Goal: Task Accomplishment & Management: Complete application form

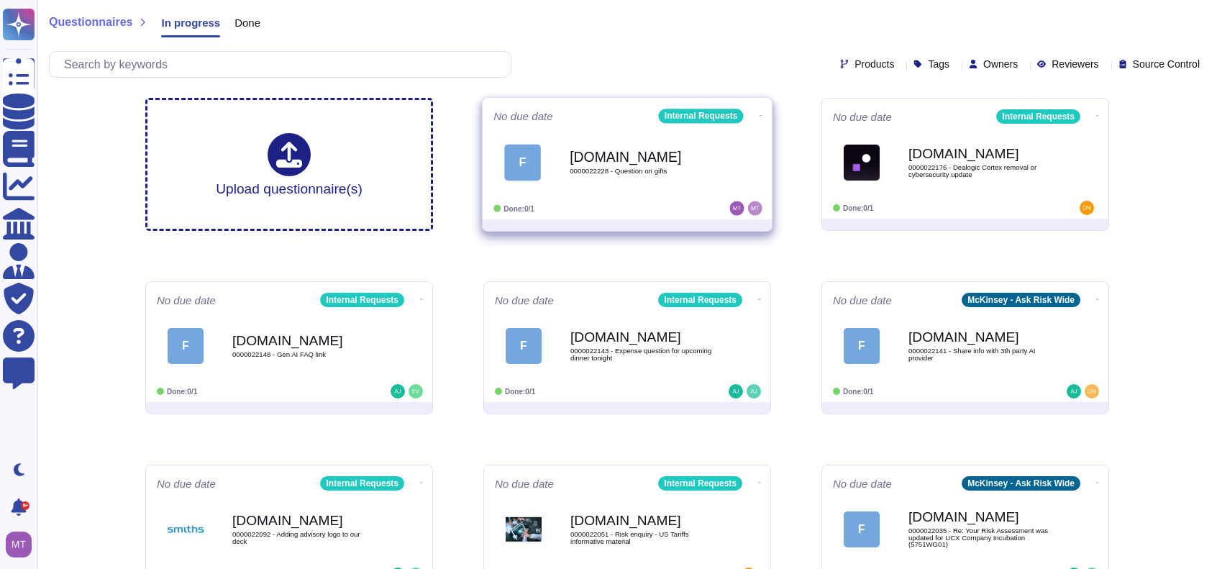
click at [663, 152] on b "Force.com" at bounding box center [642, 157] width 145 height 14
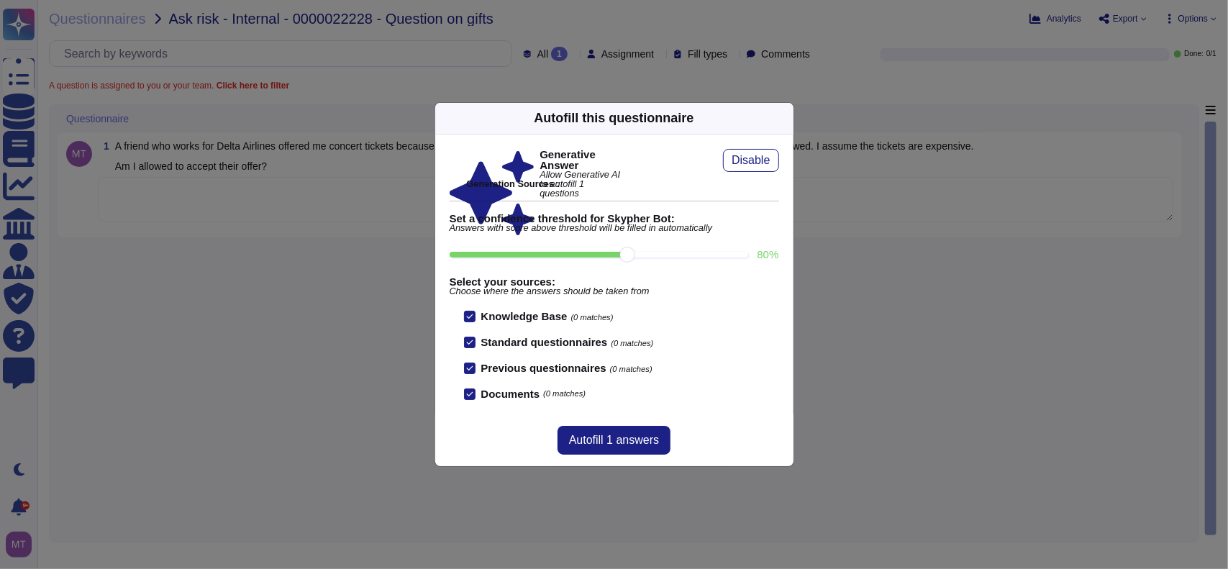
click at [236, 194] on div "Autofill this questionnaire Generative Answer Allow Generative AI to autofill 1…" at bounding box center [614, 284] width 1228 height 569
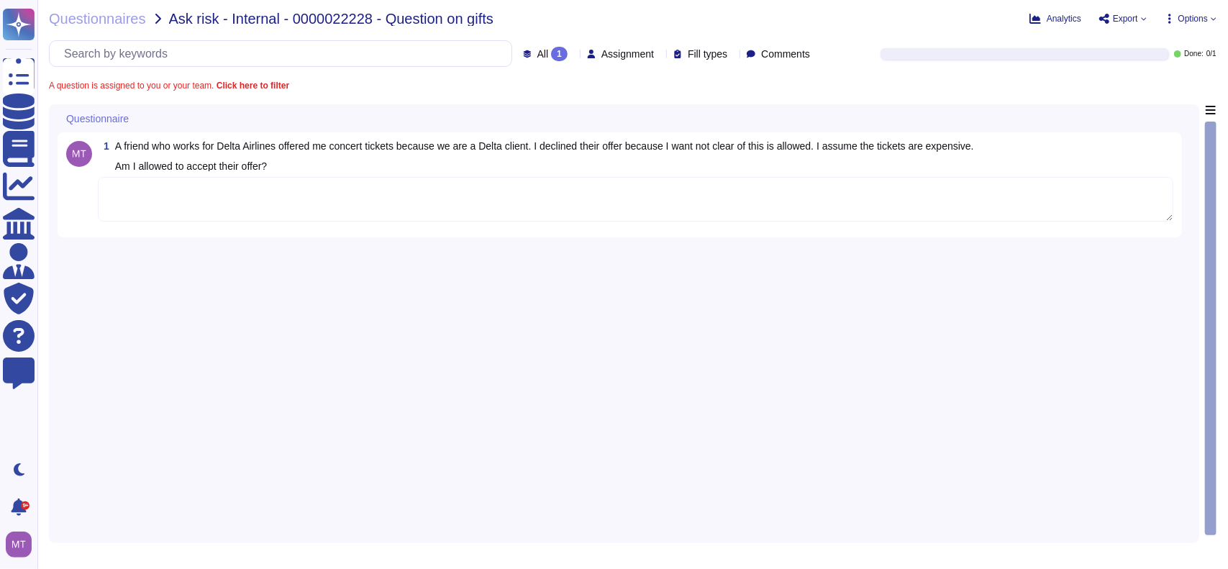
click at [509, 210] on textarea at bounding box center [636, 199] width 1076 height 45
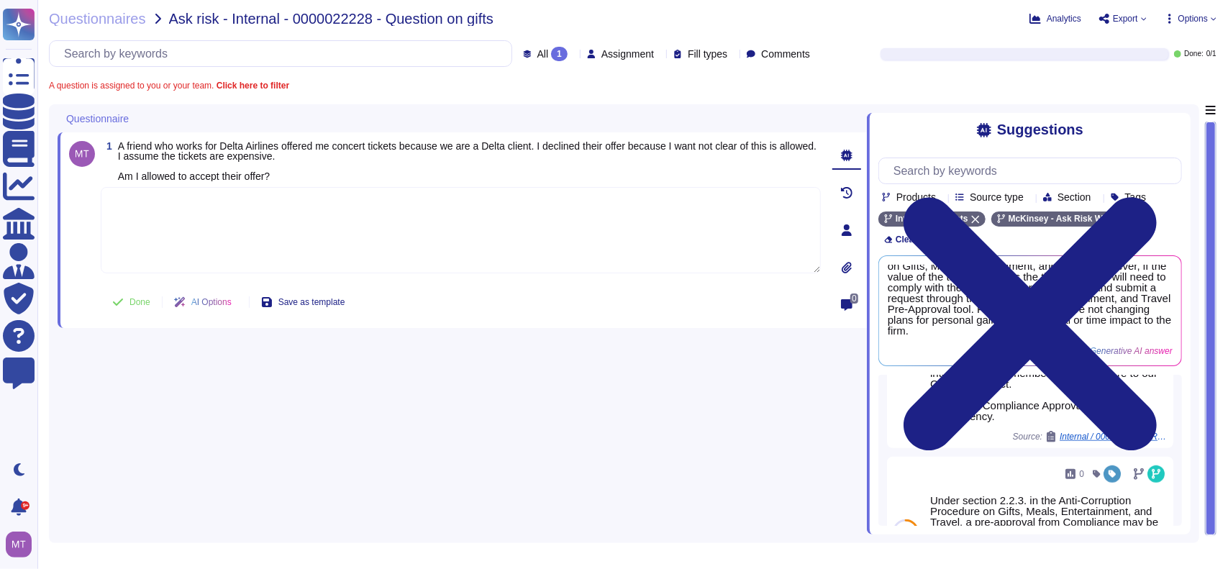
scroll to position [748, 0]
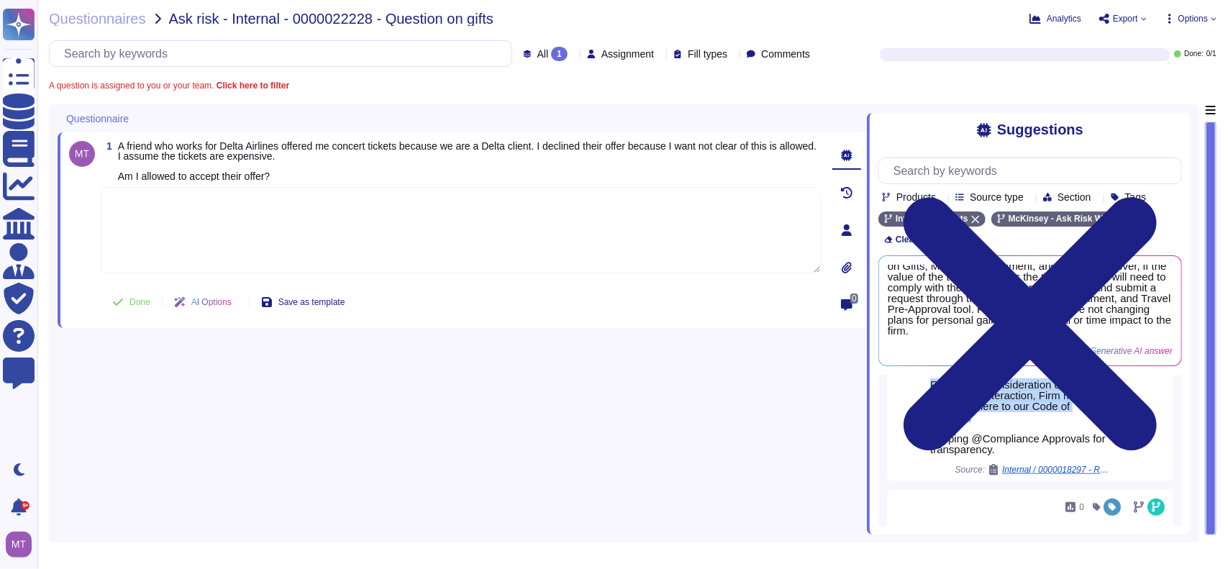
drag, startPoint x: 1016, startPoint y: 468, endPoint x: 927, endPoint y: 436, distance: 94.9
click at [924, 435] on div "For your awareness, I am sharing with you our Firm’s Anti-Corruption Procedure …" at bounding box center [1019, 347] width 191 height 270
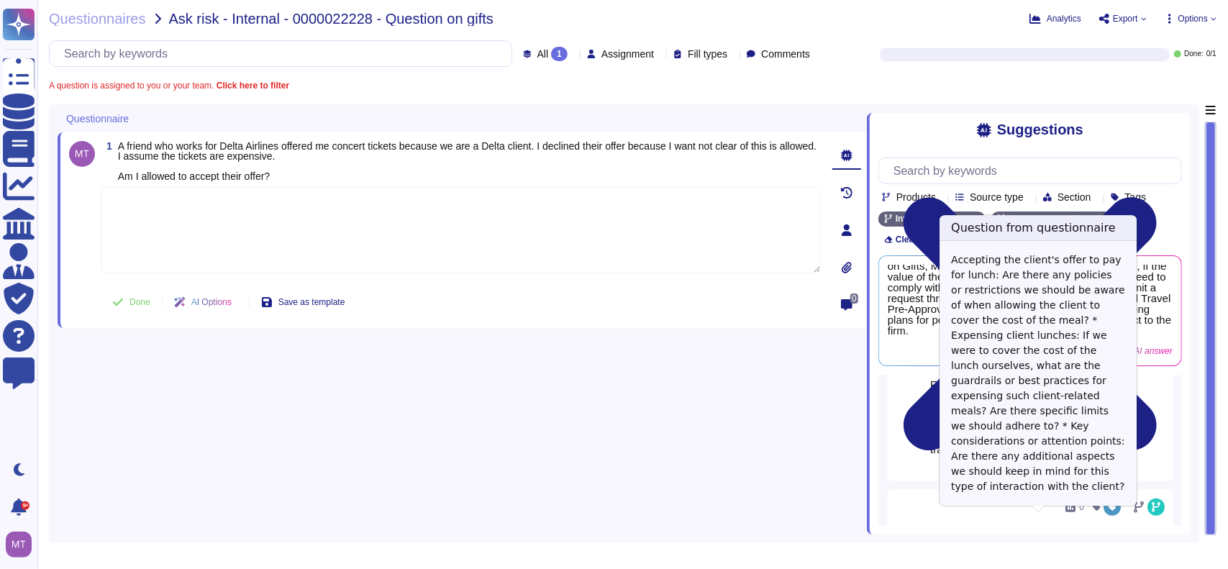
click at [1011, 476] on div "Internal / 0000018297 - RE: Lunch invite client" at bounding box center [1049, 470] width 122 height 12
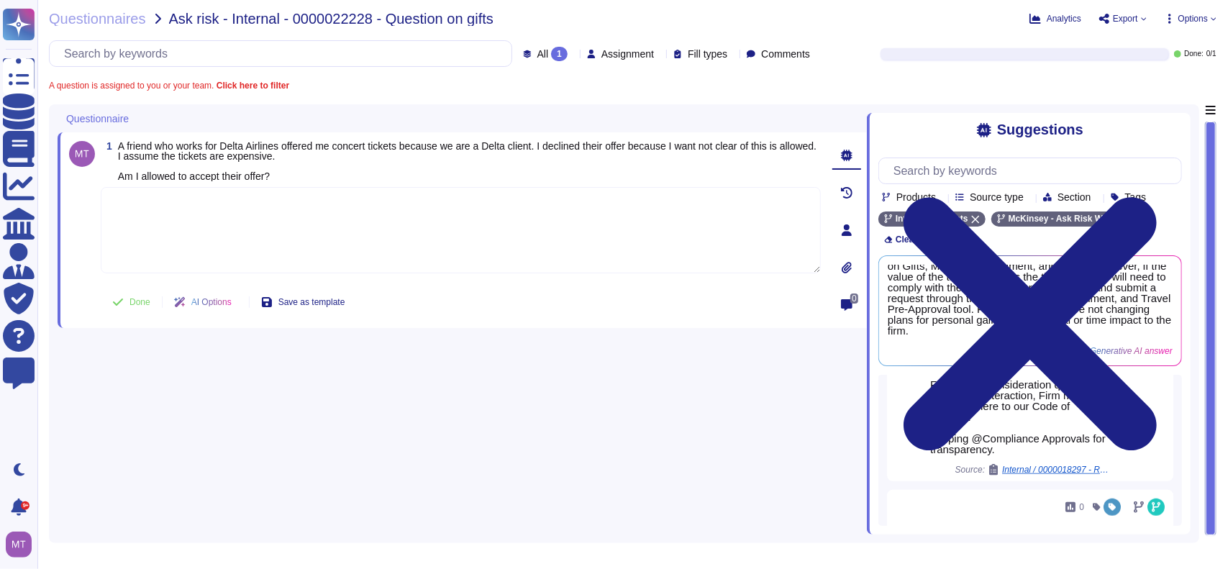
click at [1027, 474] on span "Internal / 0000018297 - RE: Lunch invite client" at bounding box center [1056, 469] width 108 height 9
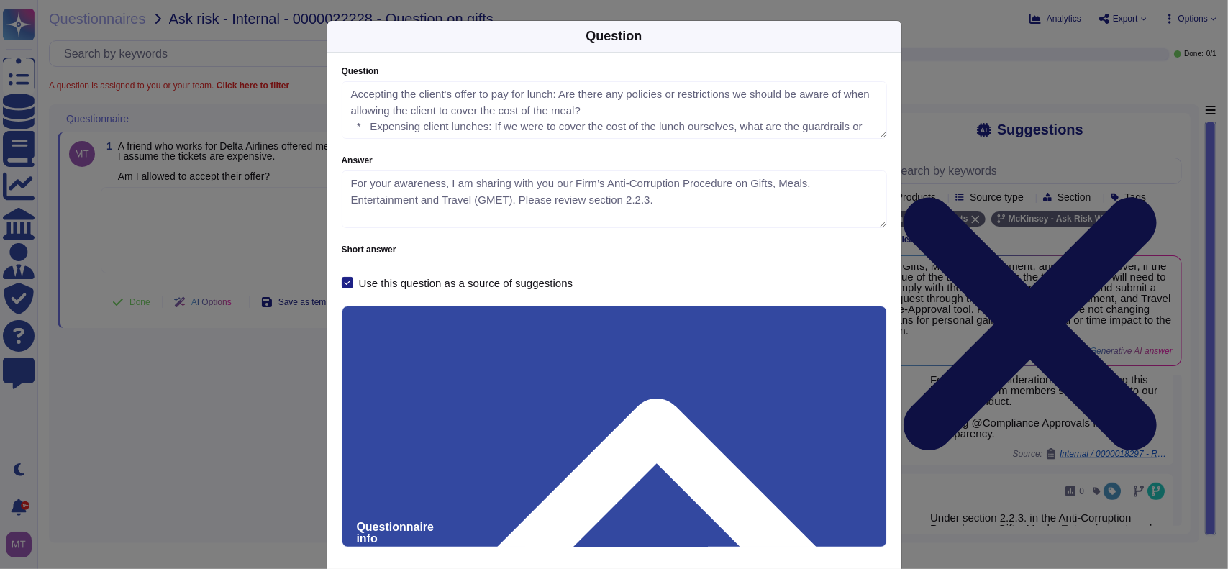
type textarea "Accepting the client's offer to pay for lunch: Are there any policies or restri…"
type textarea "For your awareness, I am sharing with you our Firm’s Anti-Corruption Procedure …"
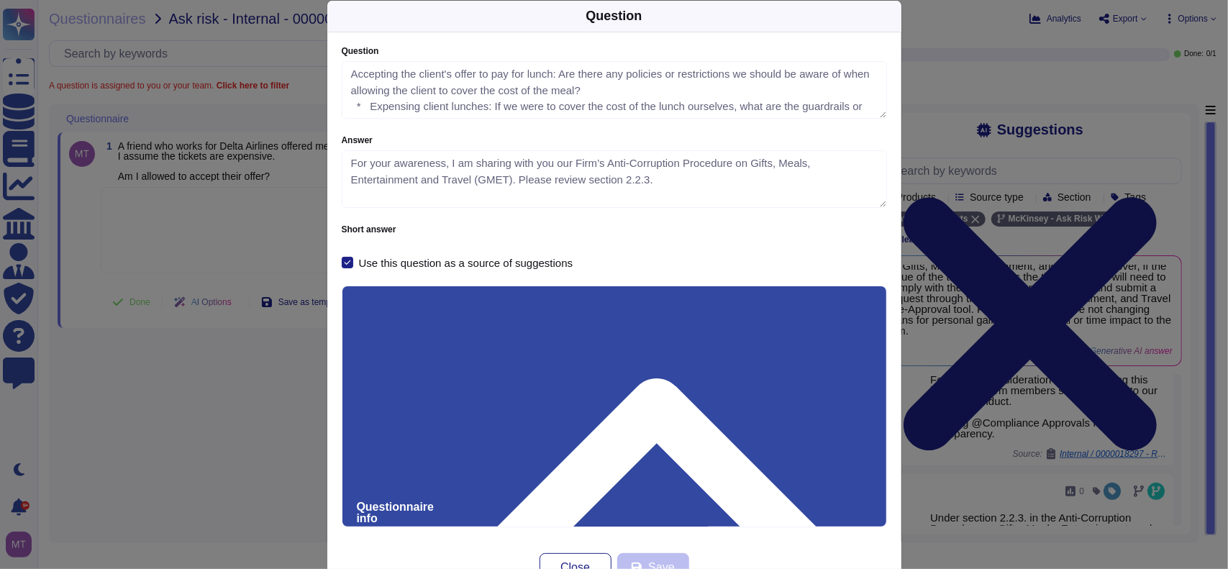
scroll to position [32, 0]
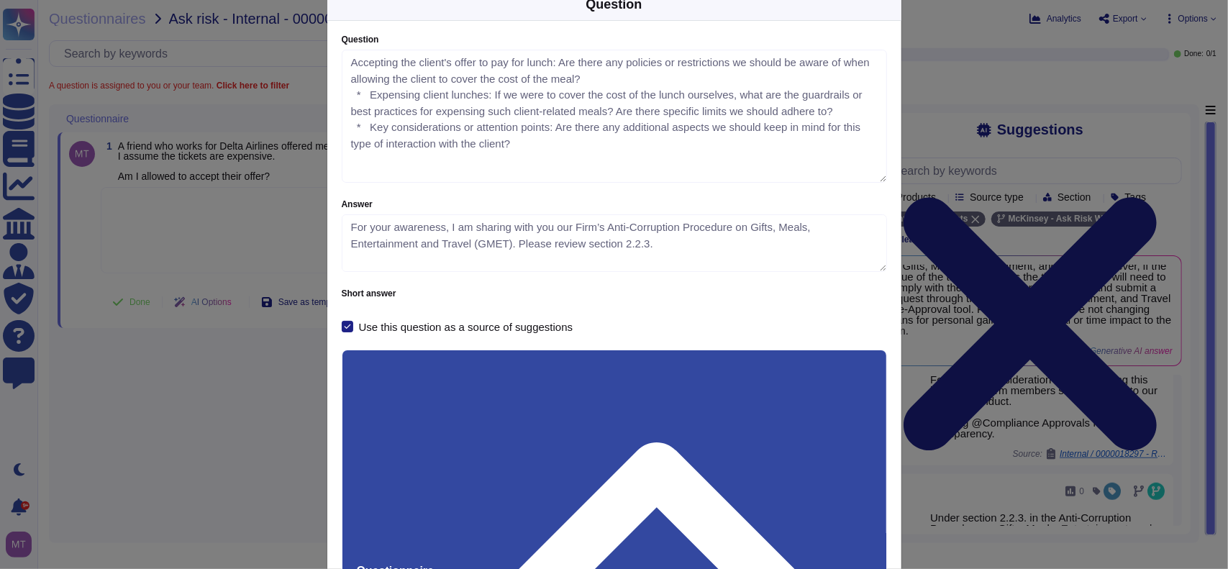
drag, startPoint x: 876, startPoint y: 101, endPoint x: 879, endPoint y: 172, distance: 71.3
click at [881, 175] on textarea "Accepting the client's offer to pay for lunch: Are there any policies or restri…" at bounding box center [614, 116] width 545 height 133
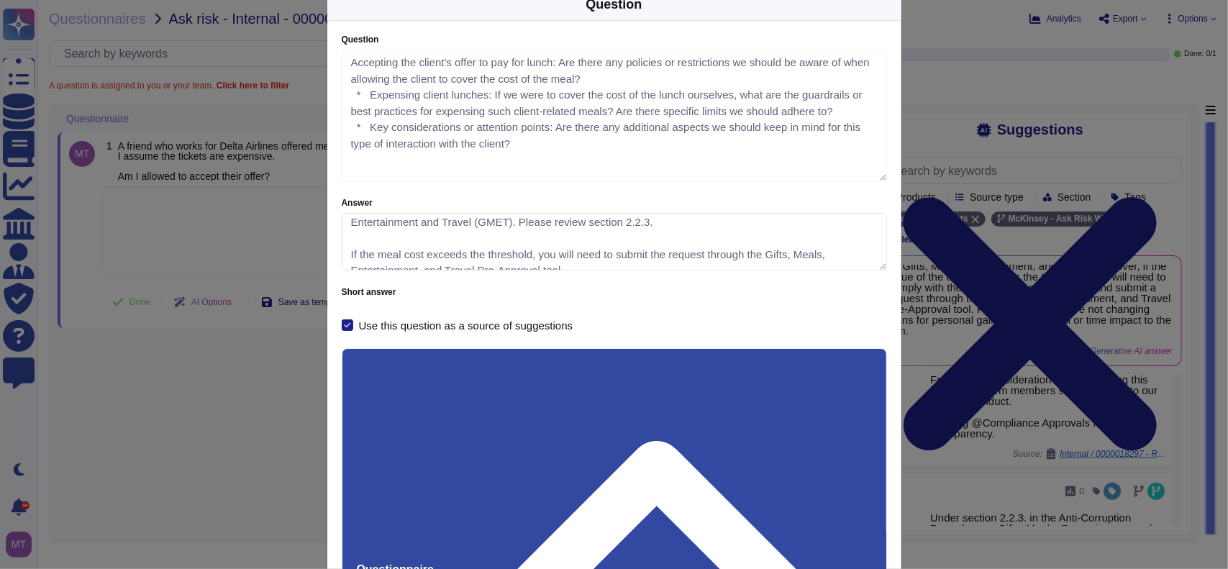
scroll to position [36, 0]
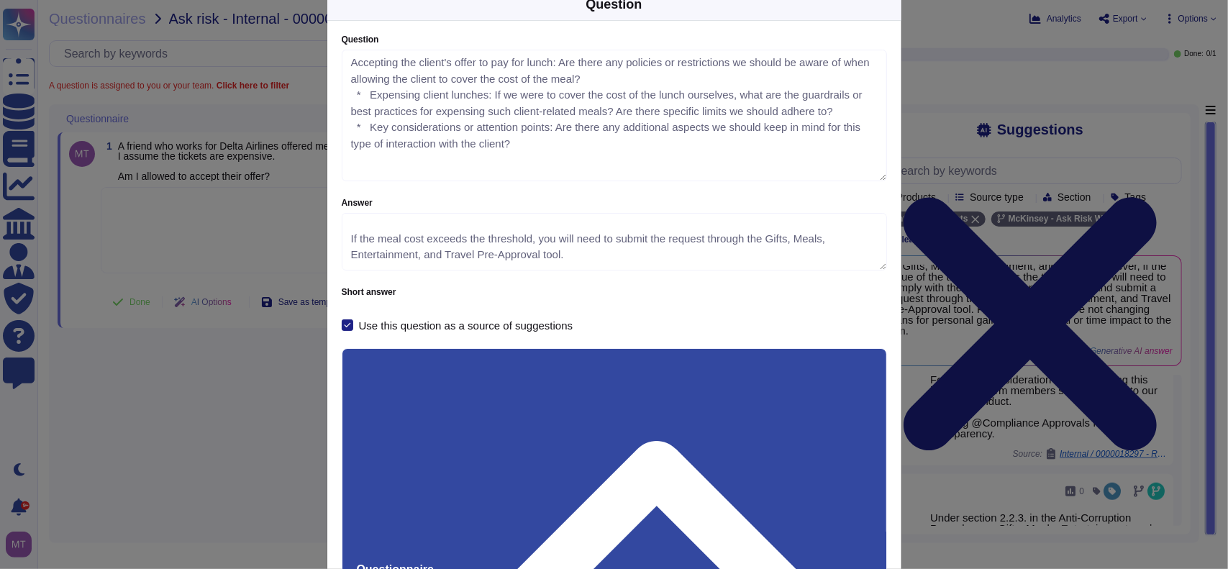
drag, startPoint x: 419, startPoint y: 427, endPoint x: 345, endPoint y: 413, distance: 75.3
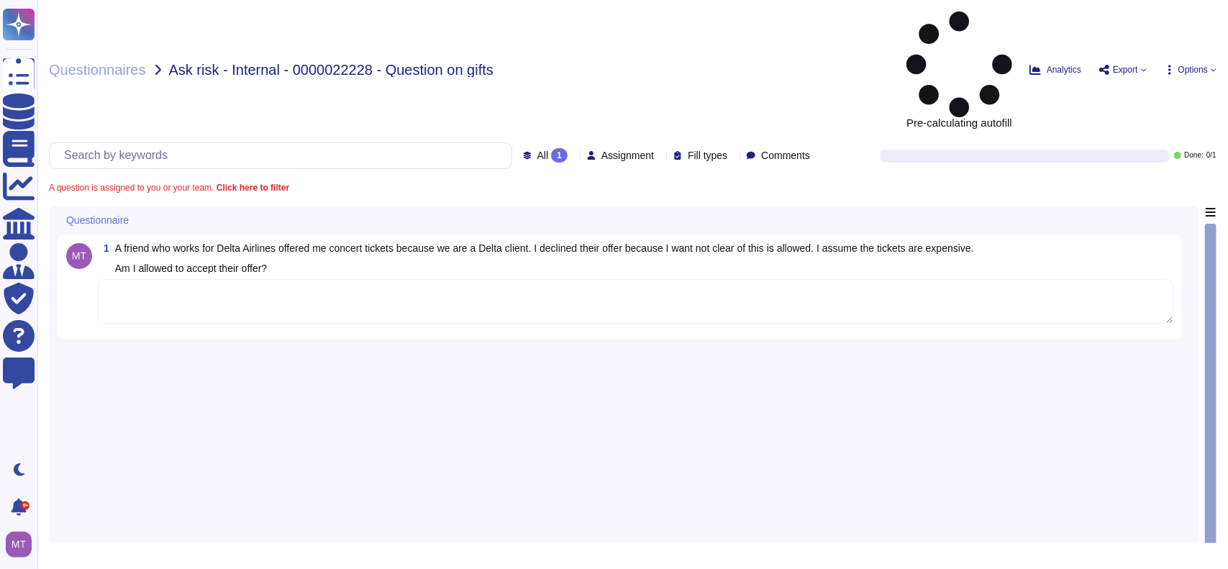
click at [216, 279] on textarea at bounding box center [636, 301] width 1076 height 45
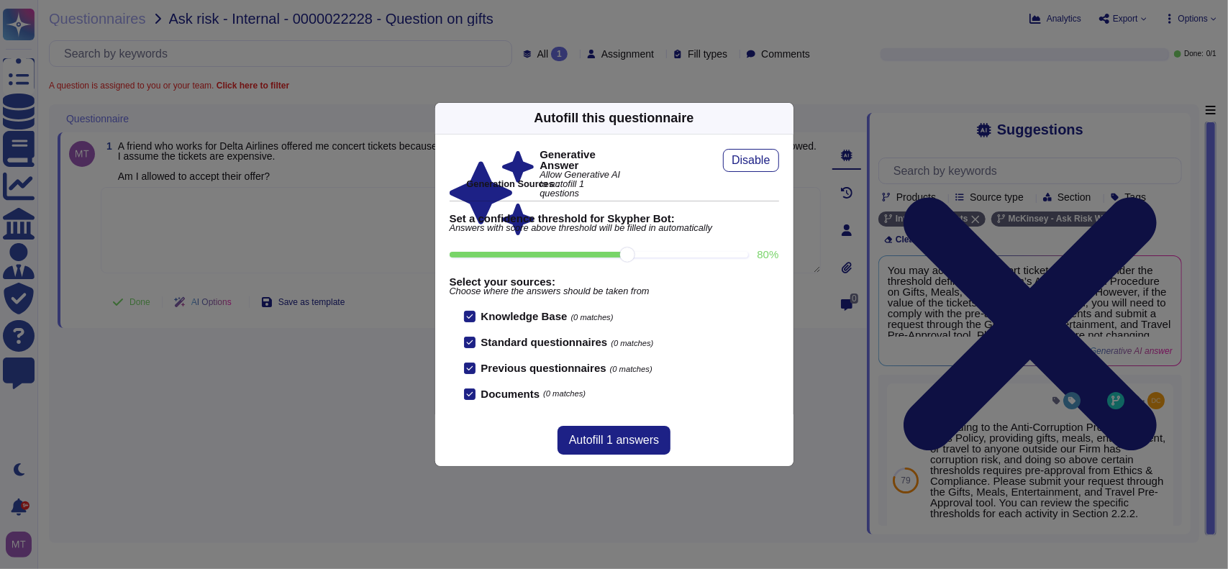
click at [785, 118] on icon at bounding box center [785, 118] width 0 height 0
click at [778, 120] on div "Autofill this questionnaire" at bounding box center [614, 119] width 358 height 32
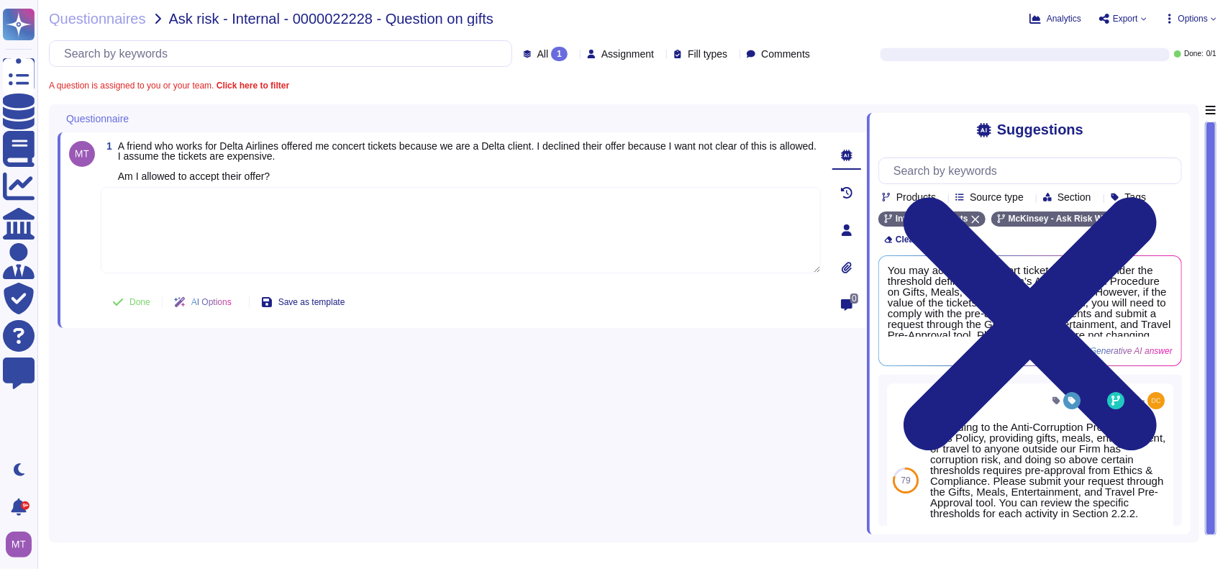
click at [776, 116] on div "Questionnaire" at bounding box center [462, 118] width 809 height 28
click at [353, 227] on textarea at bounding box center [461, 230] width 720 height 86
paste textarea "Thank you for contacting the Ask Risk team and for your diligence on this matte…"
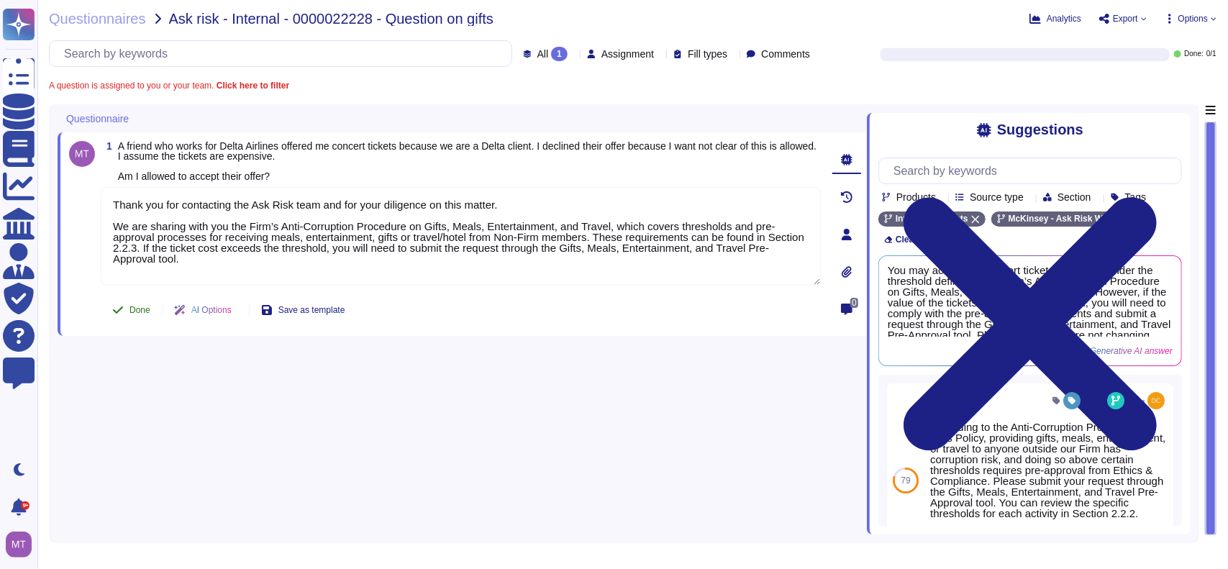
type textarea "Thank you for contacting the Ask Risk team and for your diligence on this matte…"
click at [135, 306] on span "Done" at bounding box center [139, 310] width 21 height 9
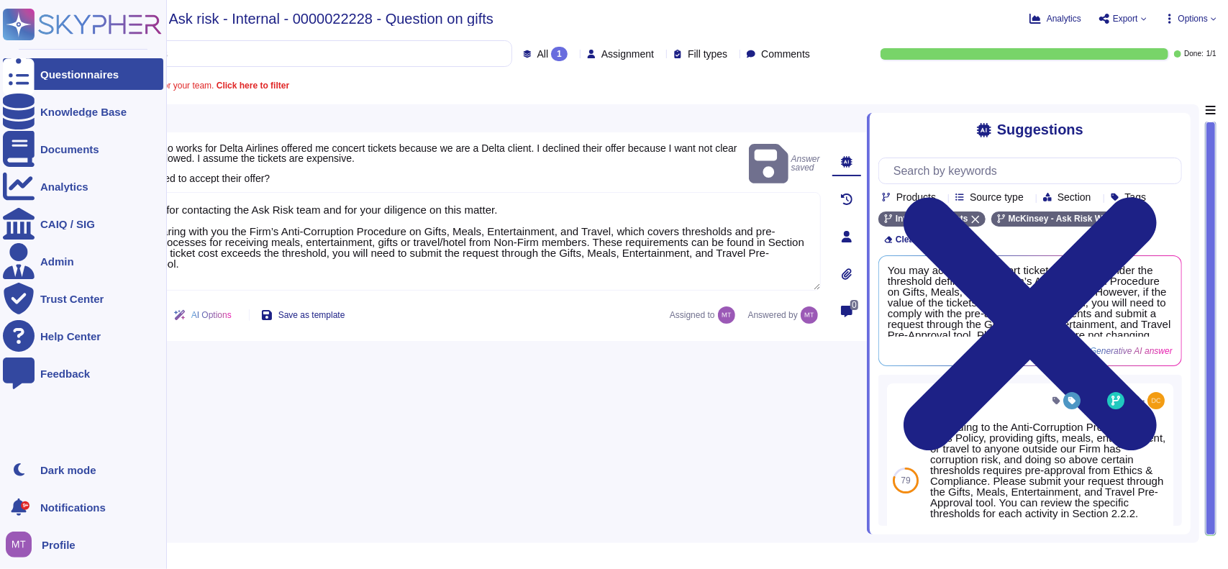
click at [32, 74] on div at bounding box center [19, 74] width 32 height 32
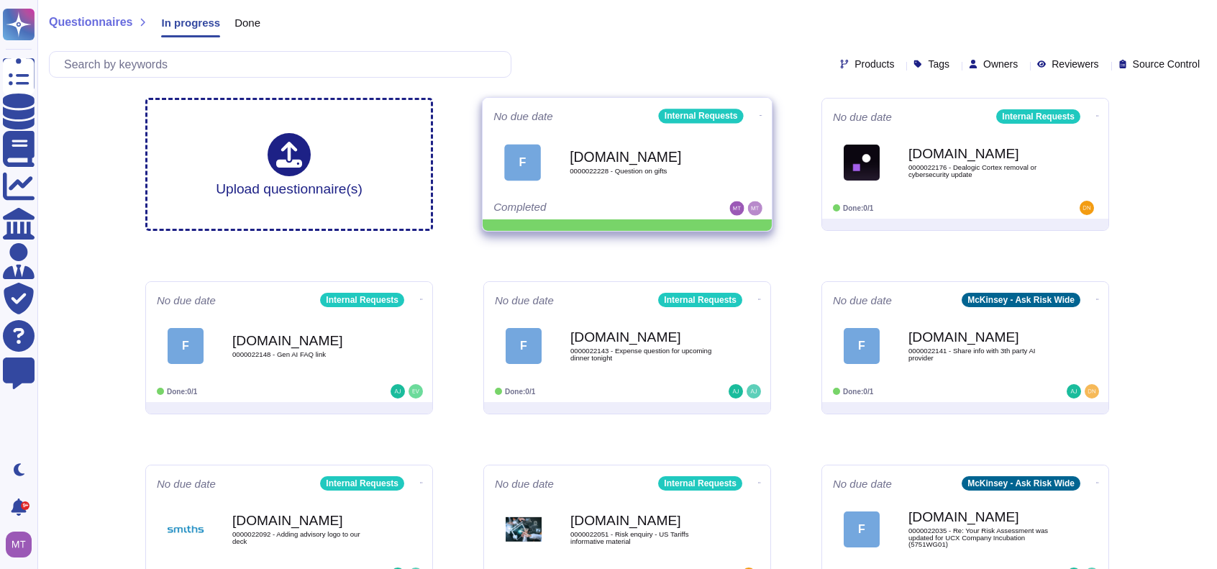
click at [760, 114] on icon at bounding box center [761, 116] width 3 height 4
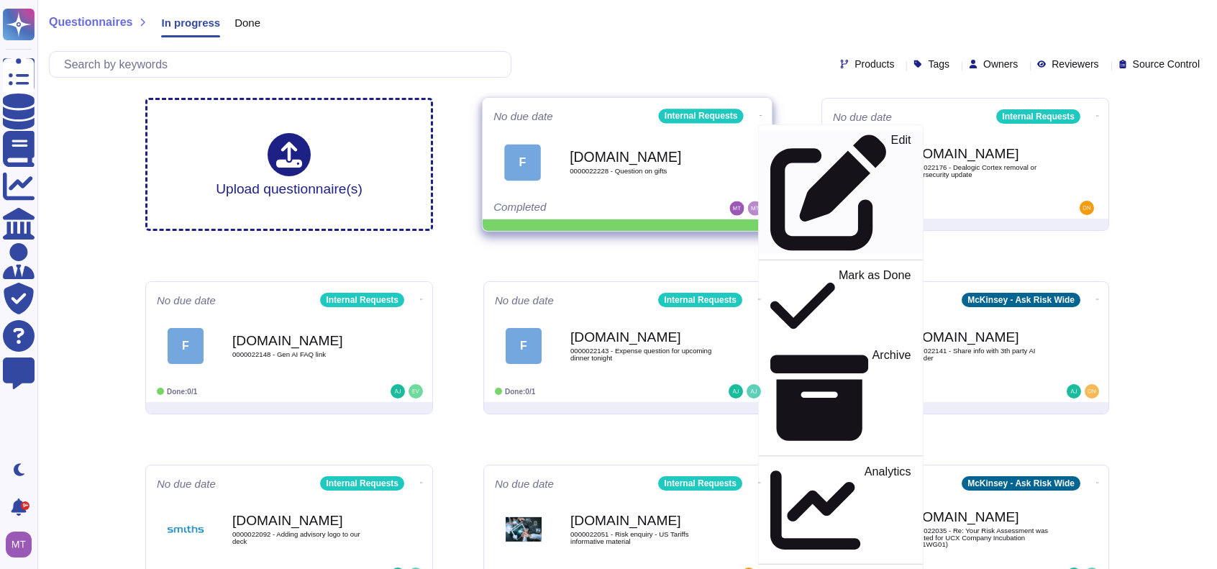
click at [891, 139] on p "Edit" at bounding box center [901, 193] width 20 height 117
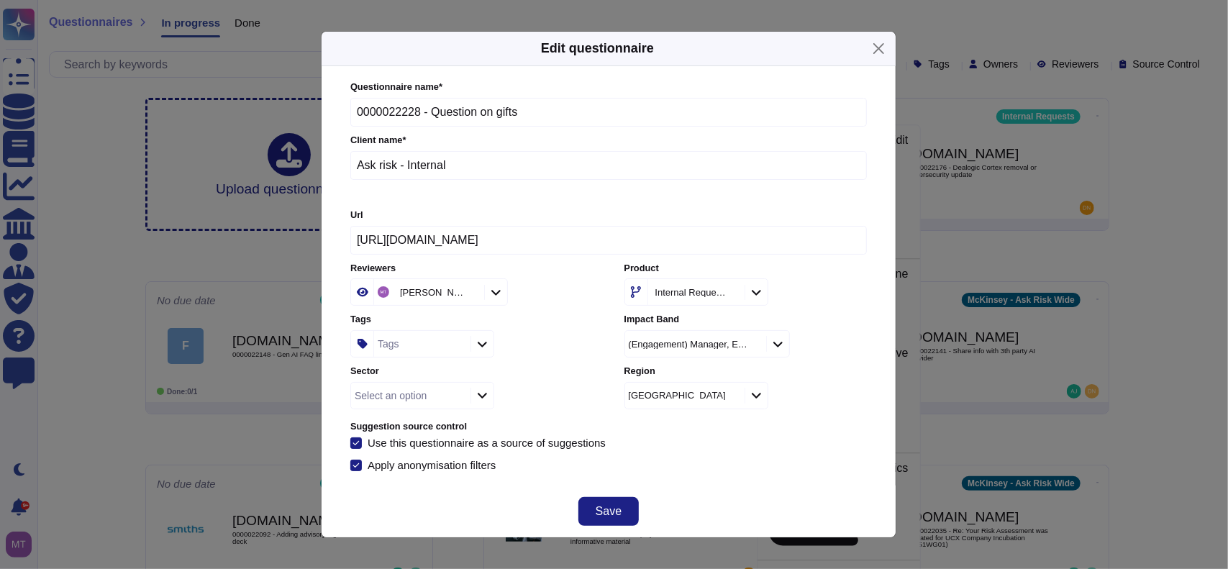
click at [418, 350] on div "Tags" at bounding box center [420, 344] width 93 height 26
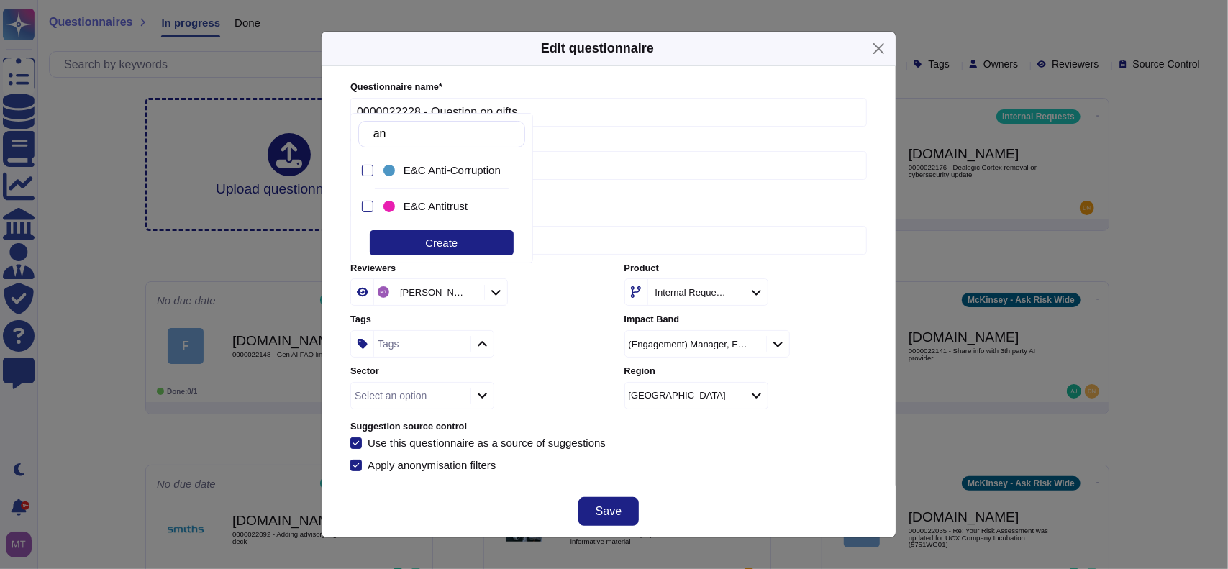
type input "ant"
click at [453, 178] on div "E&C Anti-Corruption" at bounding box center [445, 171] width 129 height 32
click at [614, 506] on span "Save" at bounding box center [609, 512] width 26 height 12
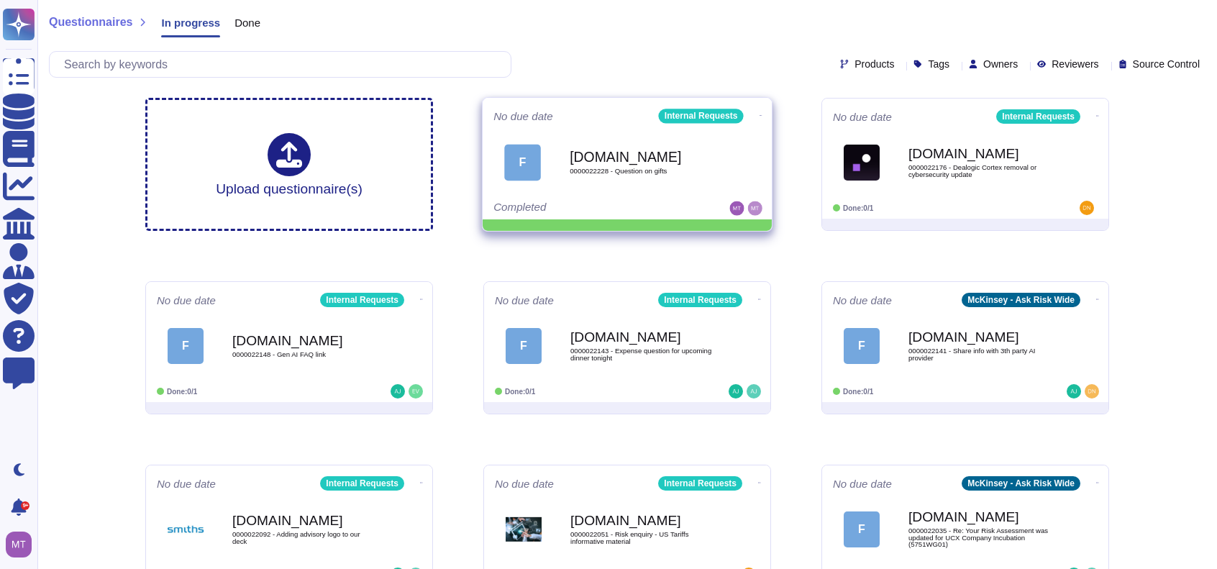
click at [761, 110] on div "No due date Internal Requests F Force.com 0000022228 - Question on gifts Comple…" at bounding box center [627, 159] width 289 height 122
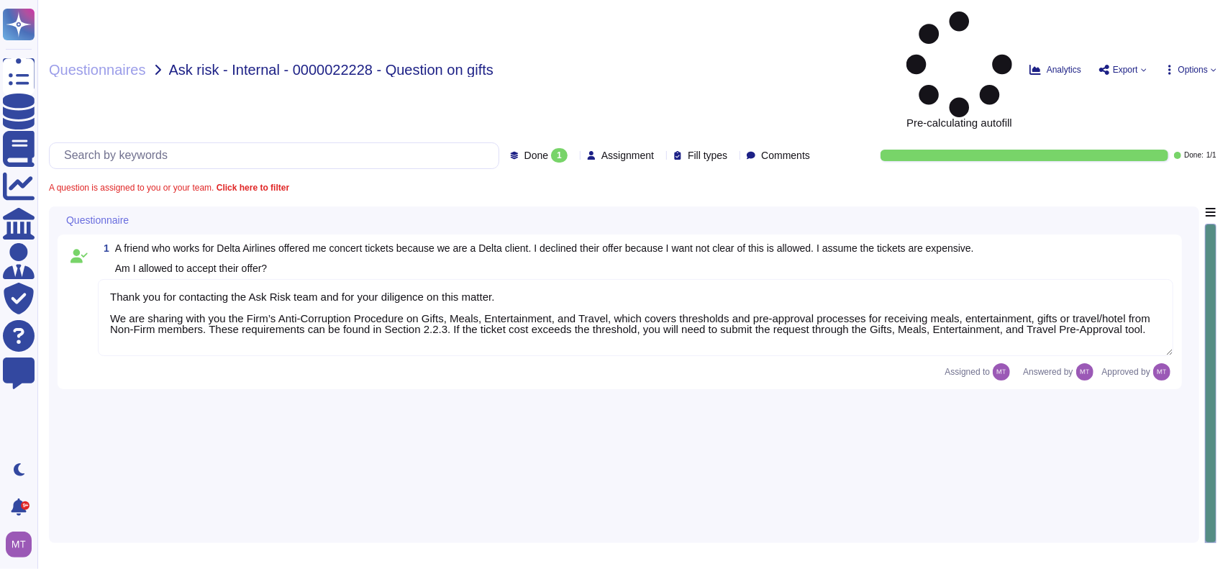
type textarea "Thank you for contacting the Ask Risk team and for your diligence on this matte…"
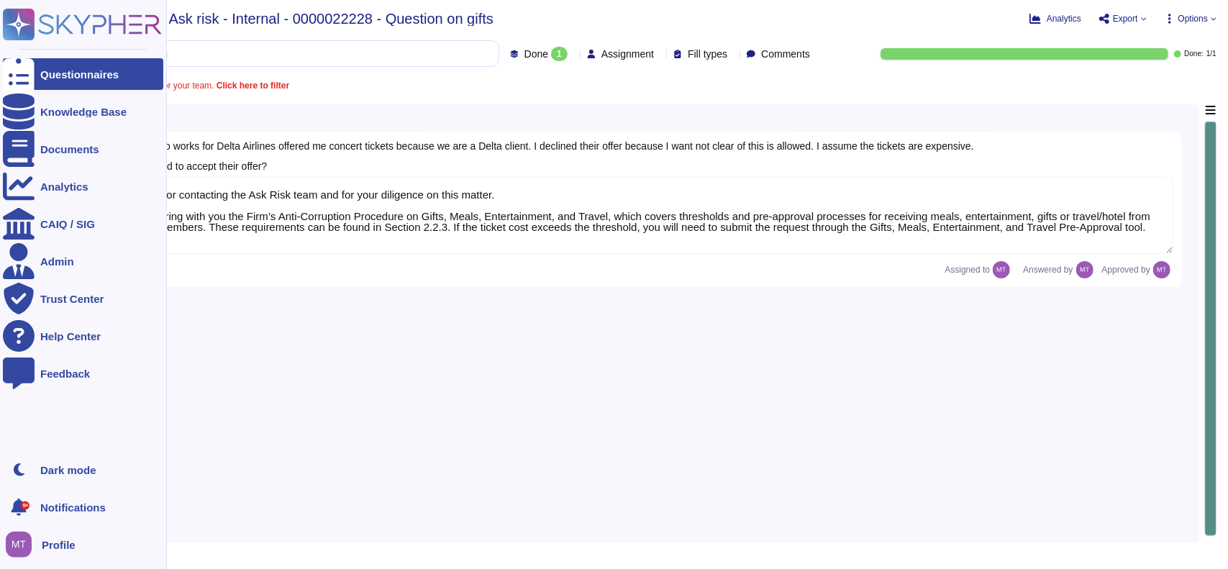
click at [30, 80] on div at bounding box center [19, 74] width 32 height 32
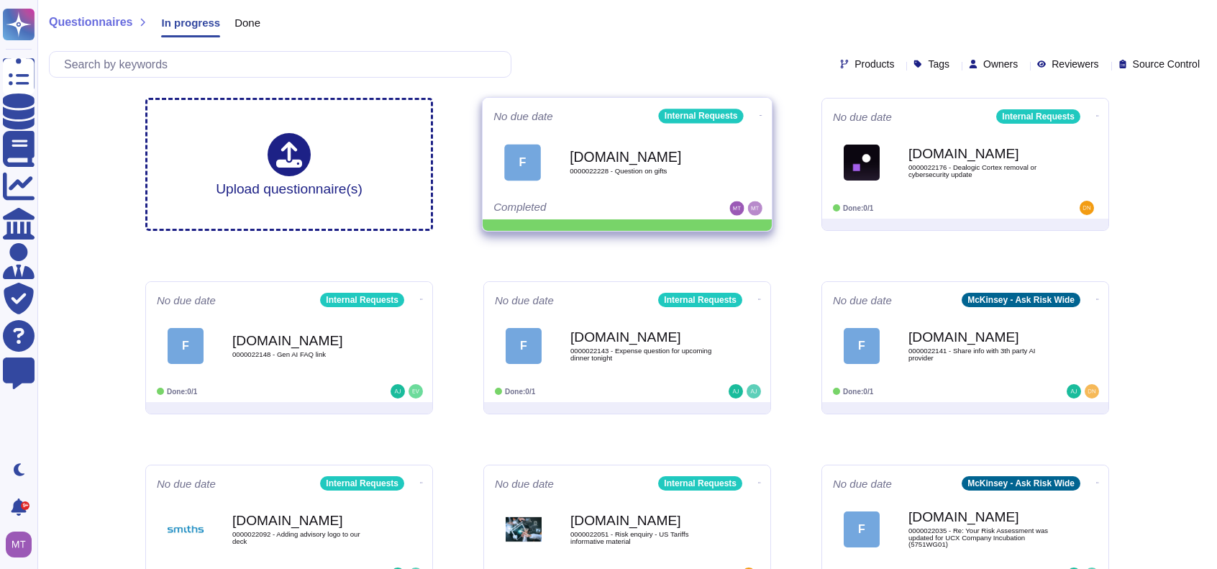
click at [760, 114] on icon at bounding box center [761, 116] width 3 height 4
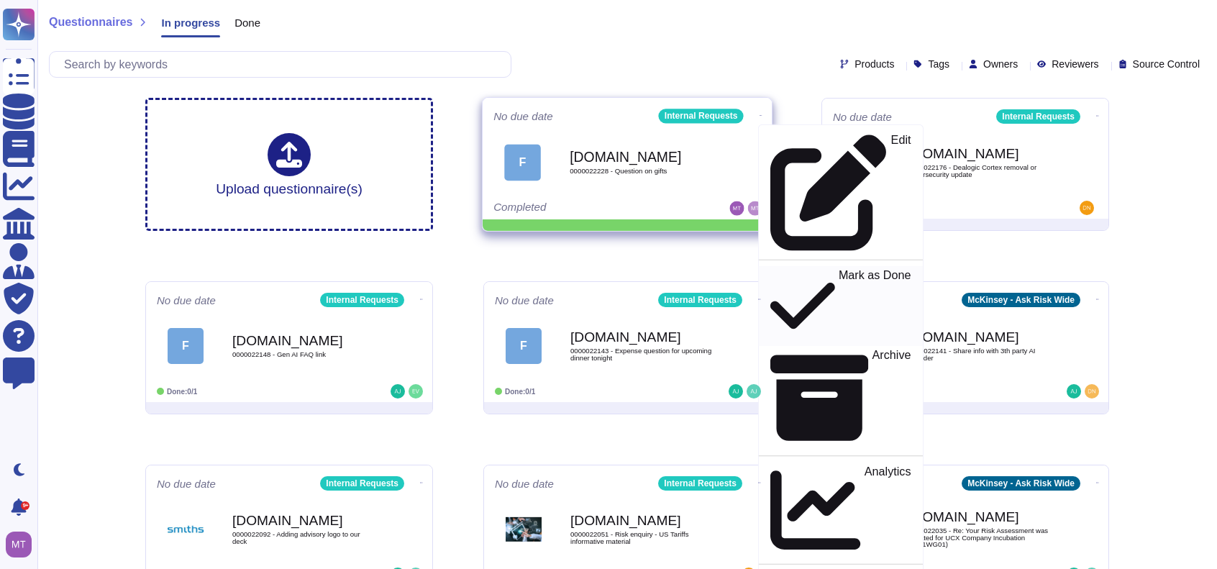
click at [773, 269] on div "Mark as Done" at bounding box center [840, 306] width 140 height 74
